Goal: Transaction & Acquisition: Purchase product/service

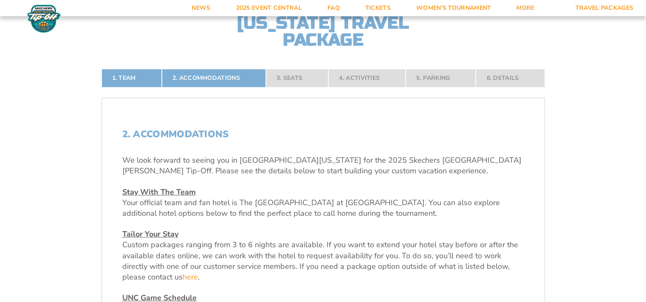
scroll to position [138, 0]
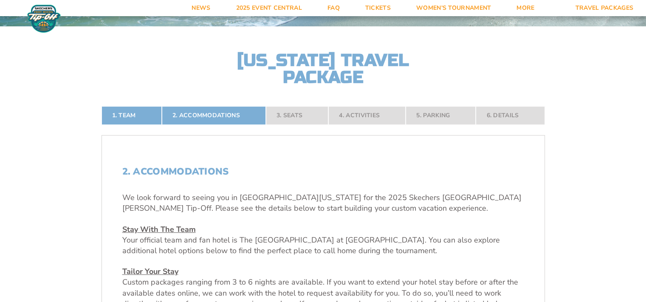
click at [285, 109] on nav "1. Team 2. Accommodations 3. Seats 4. Activities 5. Parking 6. Details" at bounding box center [322, 115] width 443 height 19
click at [288, 114] on nav "1. Team 2. Accommodations 3. Seats 4. Activities 5. Parking 6. Details" at bounding box center [322, 115] width 443 height 19
click at [593, 8] on link "Travel Packages" at bounding box center [605, 8] width 84 height 16
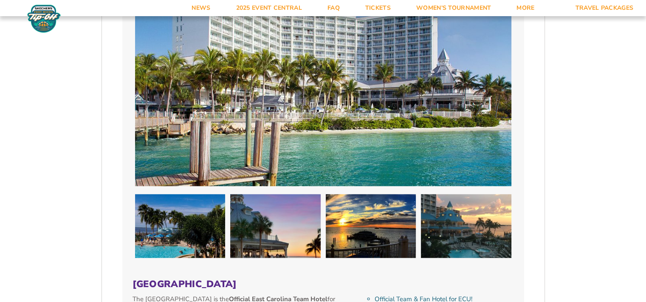
scroll to position [807, 0]
